Goal: Find specific page/section: Find specific page/section

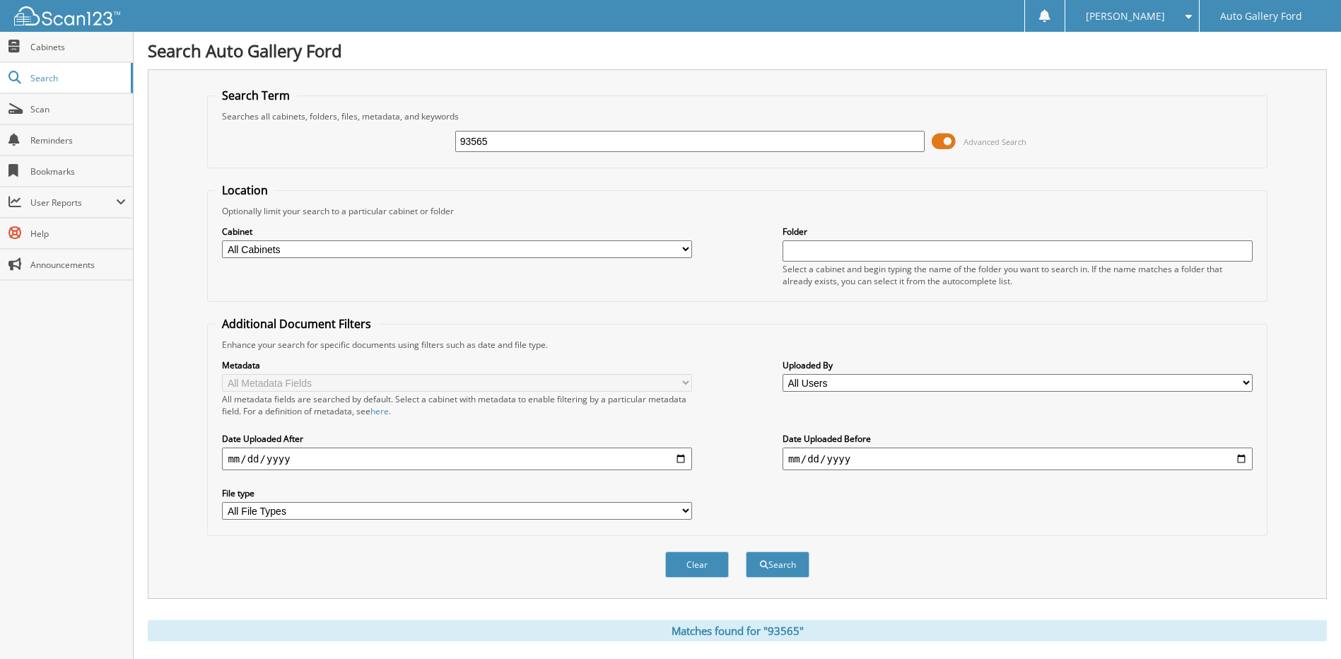
drag, startPoint x: 392, startPoint y: 165, endPoint x: 303, endPoint y: 172, distance: 90.1
click at [303, 172] on form "Search Term Searches all cabinets, folders, files, metadata, and keywords 93565…" at bounding box center [737, 340] width 1060 height 505
type input "[PERSON_NAME]"
click at [746, 551] on button "Search" at bounding box center [778, 564] width 64 height 26
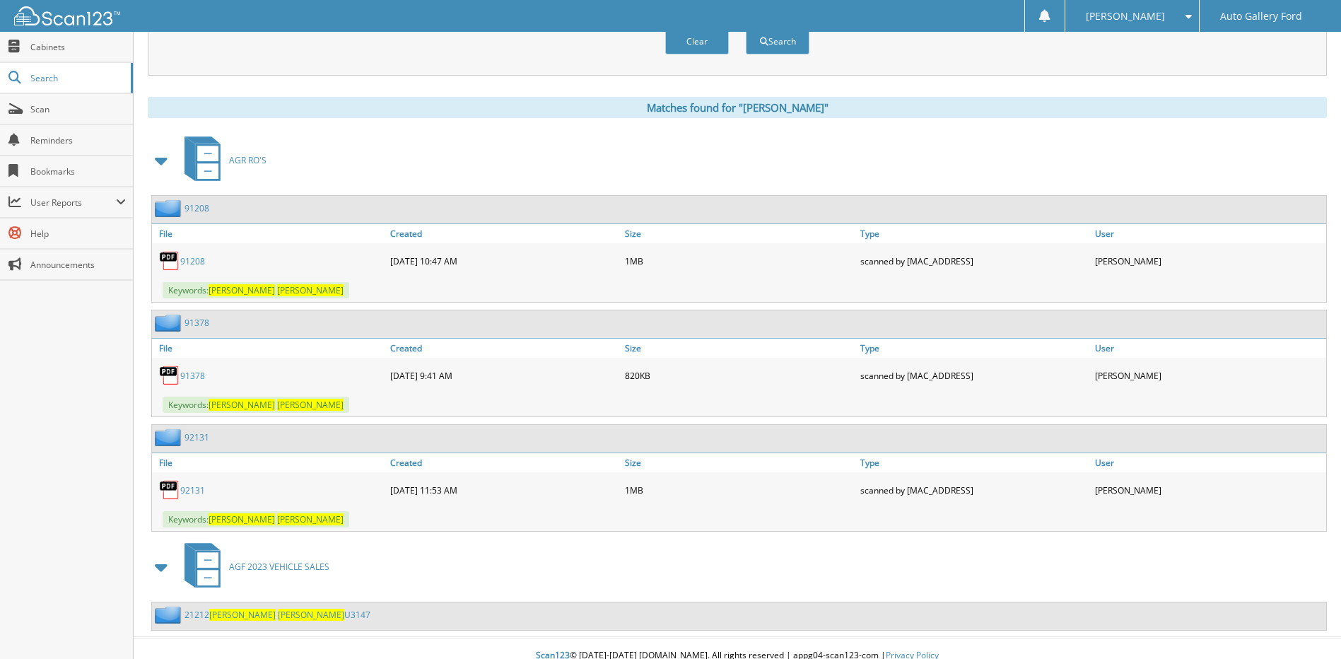
scroll to position [538, 0]
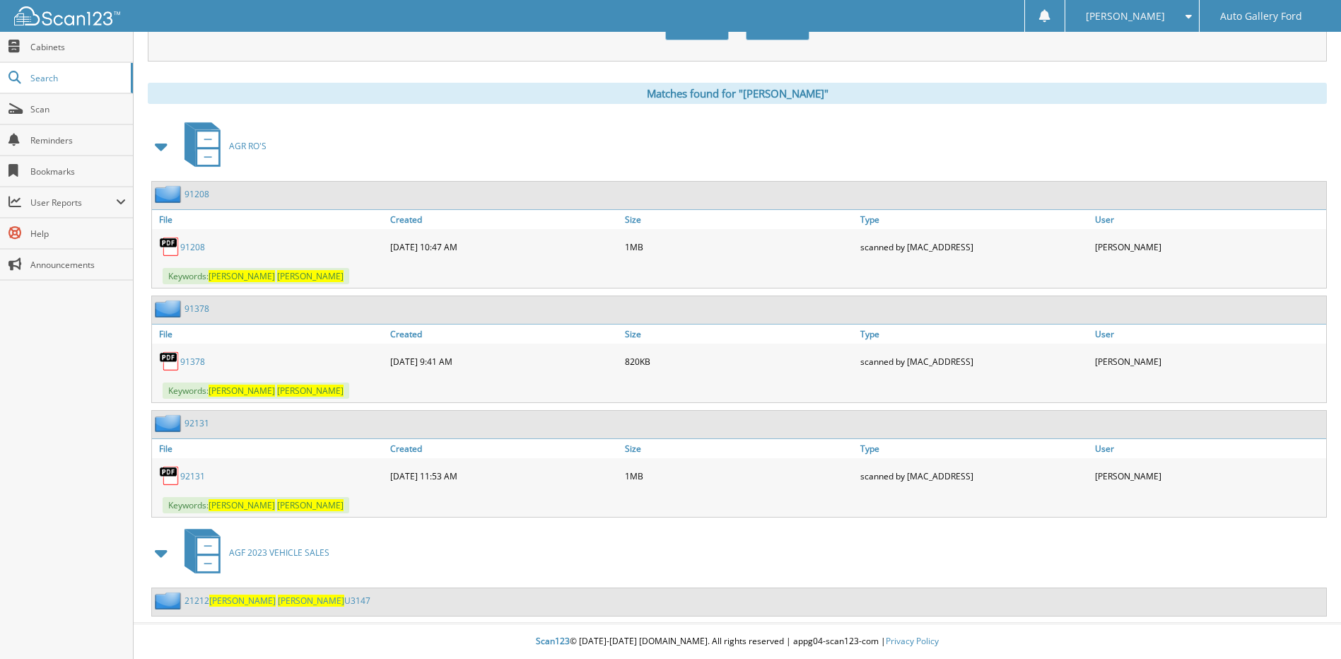
click at [294, 598] on link "21212 SANDRA THOMPSON U3147" at bounding box center [277, 600] width 186 height 12
